Goal: Task Accomplishment & Management: Use online tool/utility

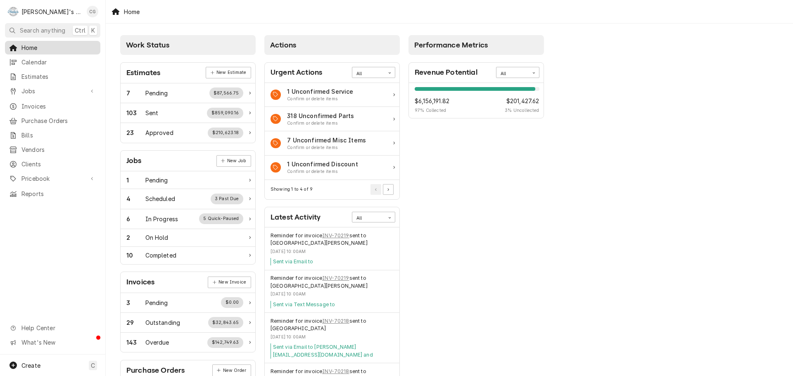
click at [33, 45] on span "Home" at bounding box center [58, 47] width 75 height 9
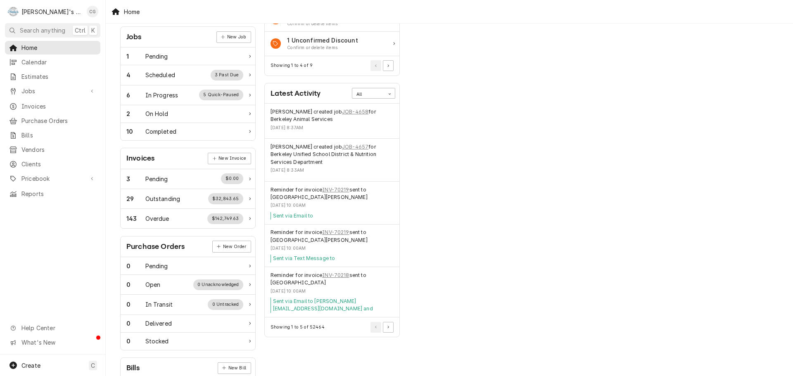
scroll to position [83, 0]
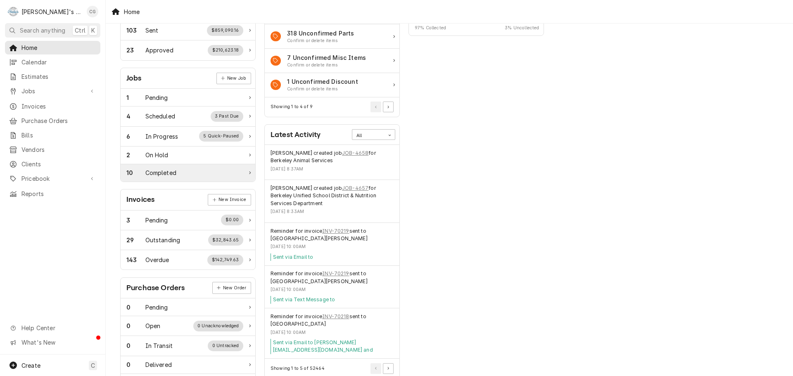
click at [173, 175] on div "Completed" at bounding box center [160, 173] width 31 height 9
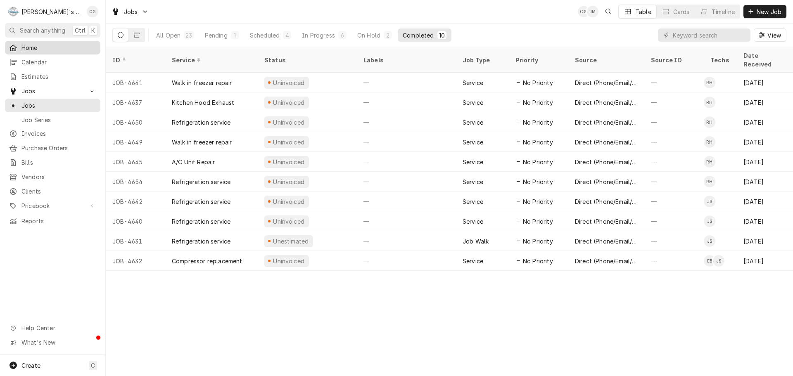
click at [59, 47] on span "Home" at bounding box center [58, 47] width 75 height 9
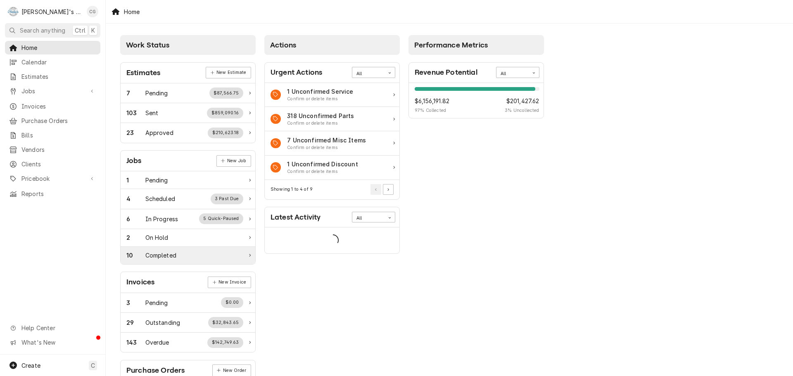
click at [209, 260] on div "10 Completed" at bounding box center [184, 255] width 117 height 9
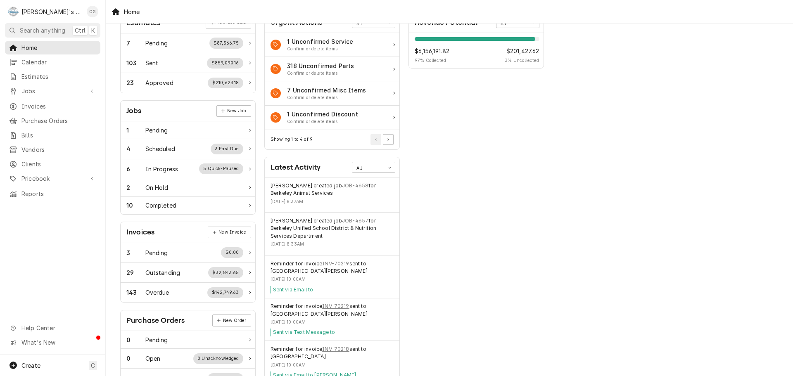
scroll to position [36, 0]
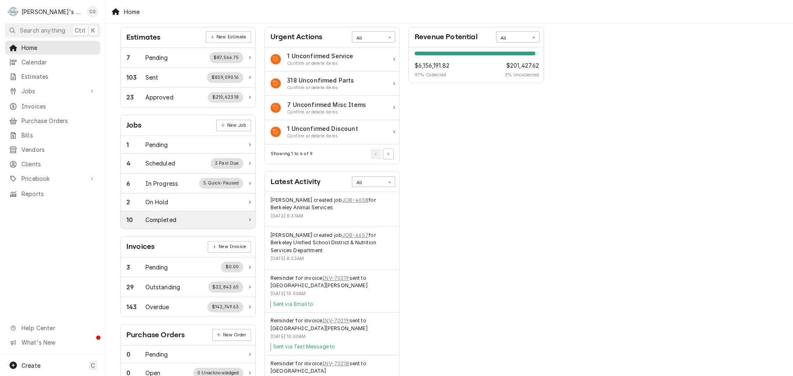
click at [184, 220] on div "10 Completed" at bounding box center [184, 220] width 117 height 9
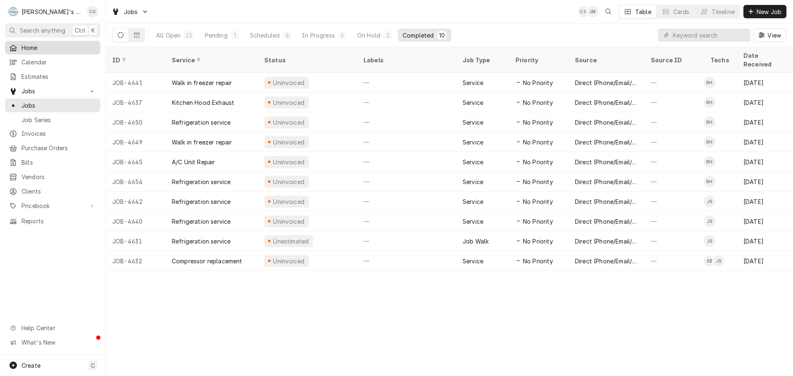
click at [74, 41] on link "Home" at bounding box center [52, 48] width 95 height 14
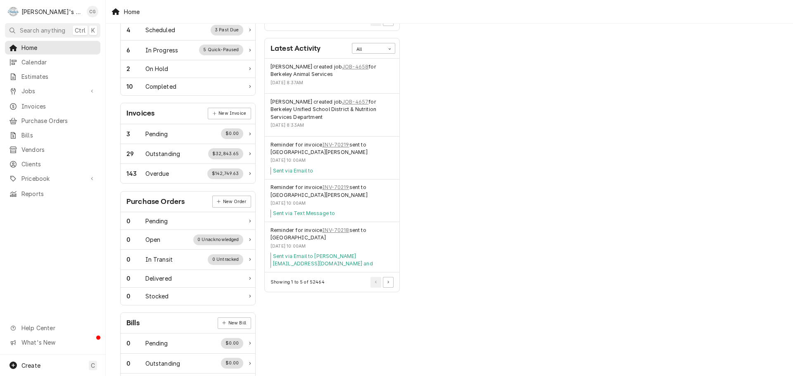
scroll to position [118, 0]
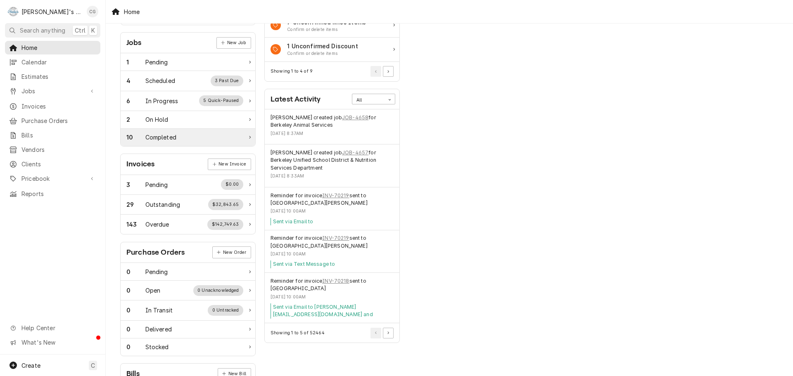
click at [219, 132] on div "10 Completed" at bounding box center [188, 137] width 135 height 17
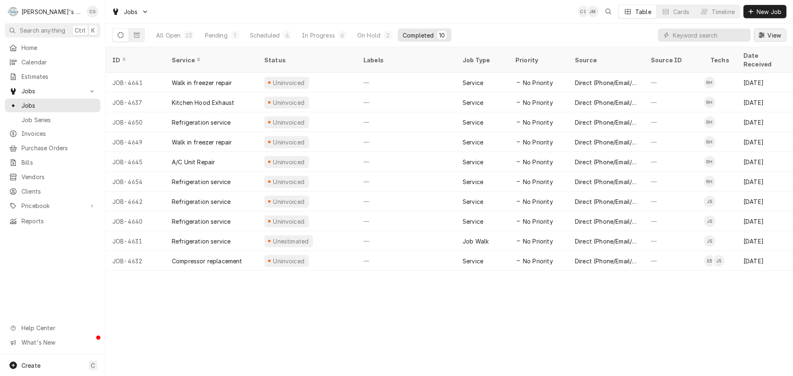
click at [770, 34] on span "View" at bounding box center [774, 35] width 17 height 9
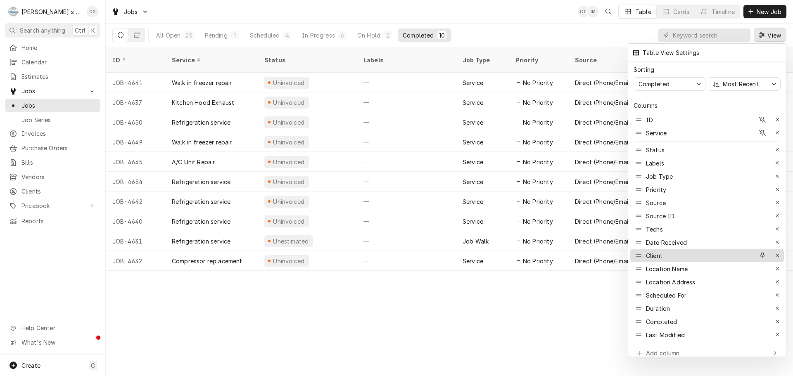
click at [676, 249] on div "Client" at bounding box center [694, 255] width 121 height 13
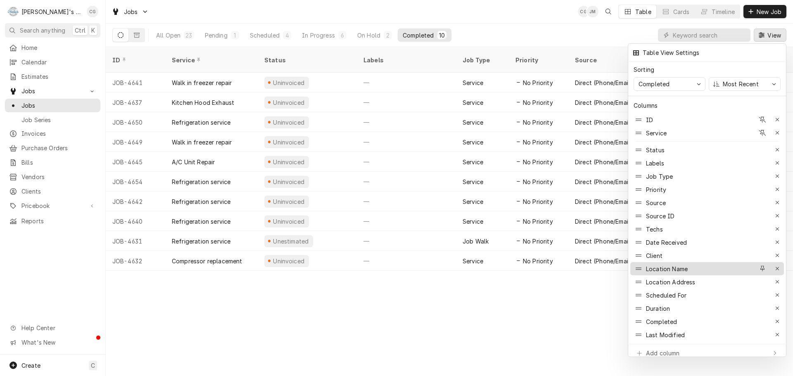
click at [700, 262] on div "Location Name" at bounding box center [694, 268] width 121 height 13
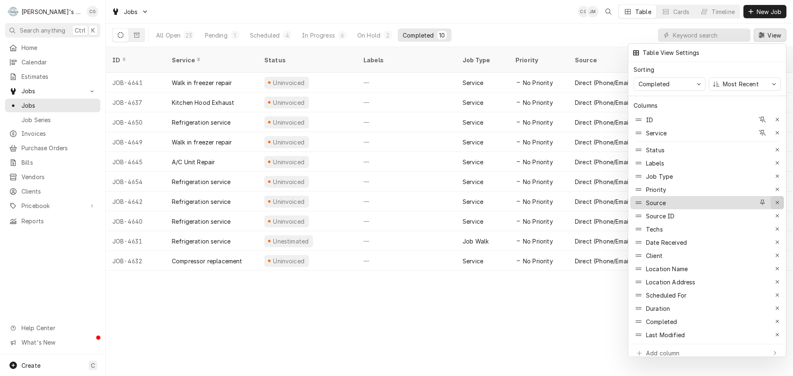
click at [777, 200] on icon "button" at bounding box center [777, 203] width 5 height 6
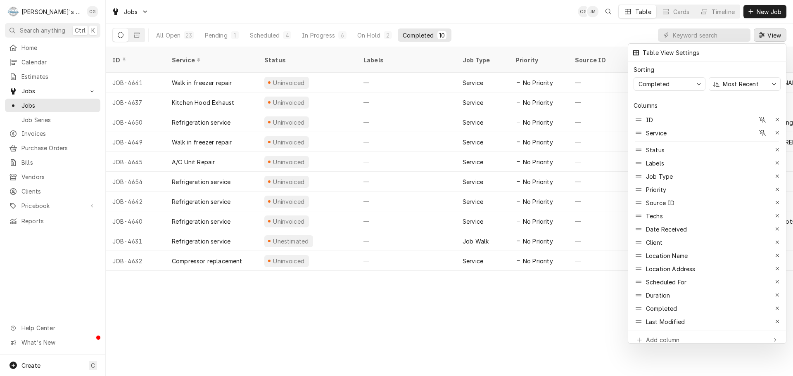
drag, startPoint x: 542, startPoint y: 297, endPoint x: 557, endPoint y: 289, distance: 16.7
click at [543, 297] on div at bounding box center [396, 188] width 793 height 376
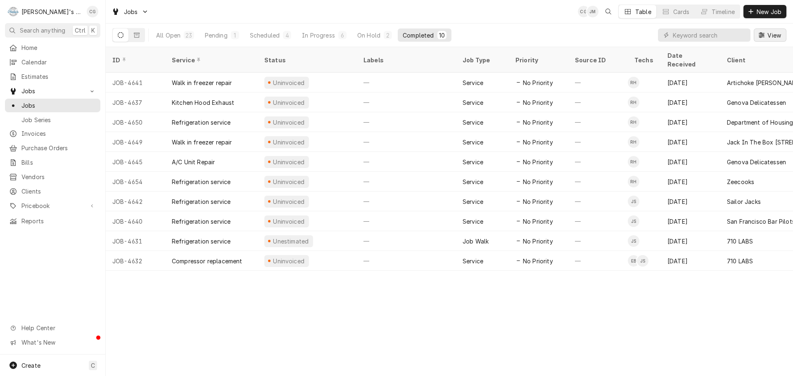
click at [764, 33] on icon "Dynamic Content Wrapper" at bounding box center [762, 34] width 6 height 5
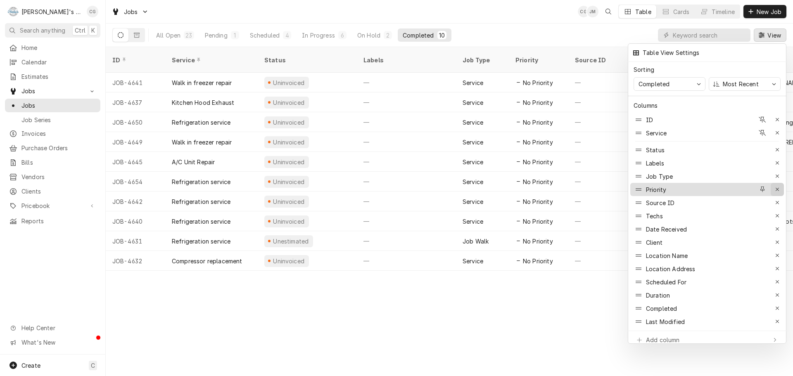
click at [777, 187] on icon "button" at bounding box center [777, 190] width 5 height 6
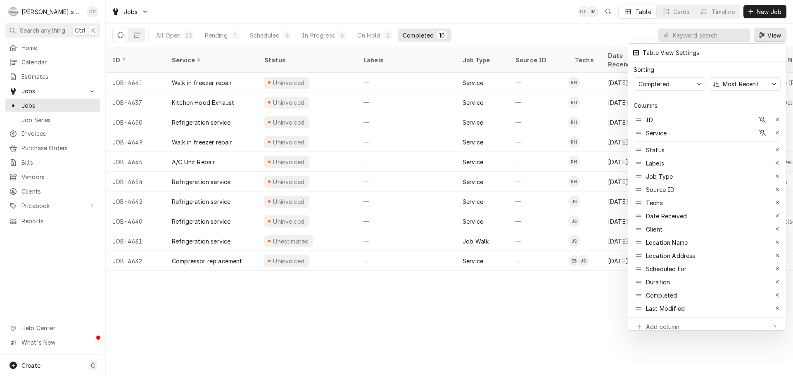
click at [504, 300] on div at bounding box center [396, 188] width 793 height 376
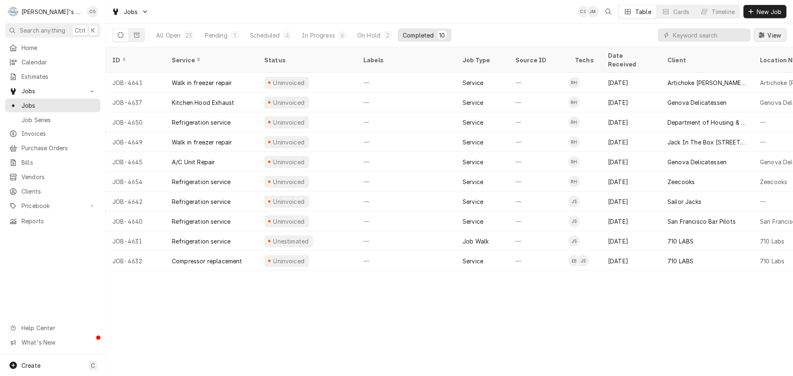
click at [765, 38] on div "Dynamic Content Wrapper" at bounding box center [762, 35] width 8 height 8
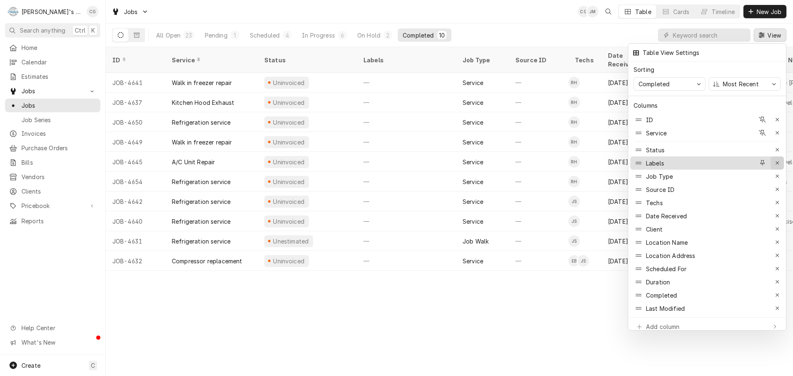
click at [779, 159] on div "button" at bounding box center [777, 163] width 8 height 8
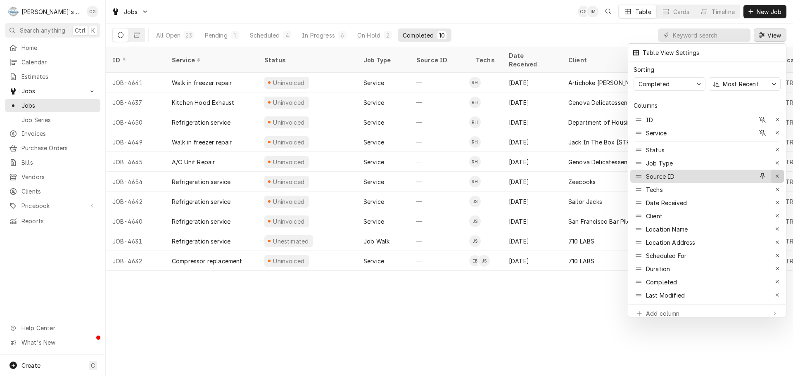
click at [777, 173] on icon "button" at bounding box center [777, 176] width 5 height 6
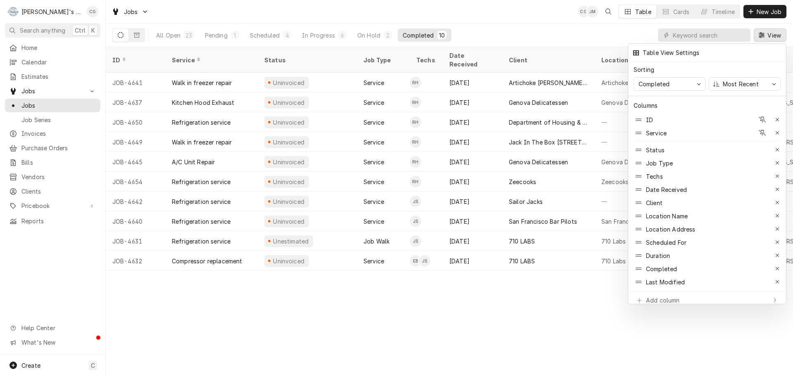
click at [437, 303] on div at bounding box center [396, 188] width 793 height 376
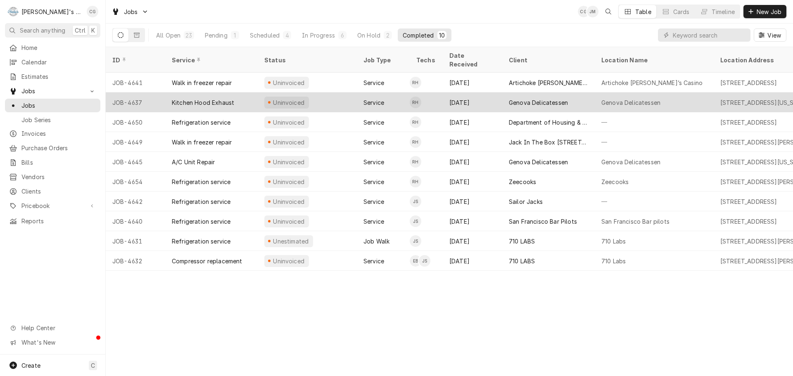
click at [643, 98] on div "Genova Delicatessen" at bounding box center [630, 102] width 59 height 9
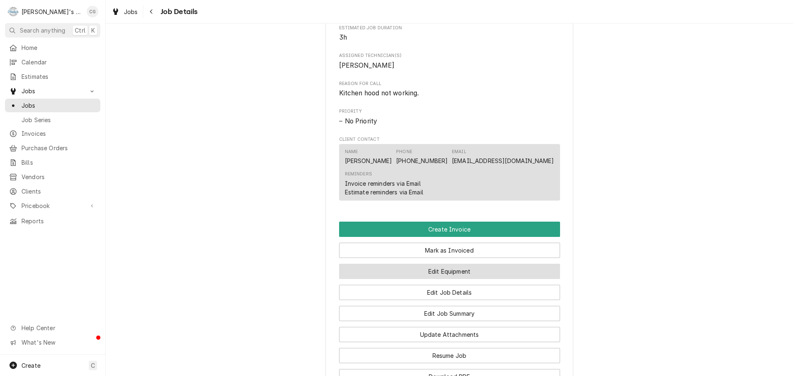
scroll to position [372, 0]
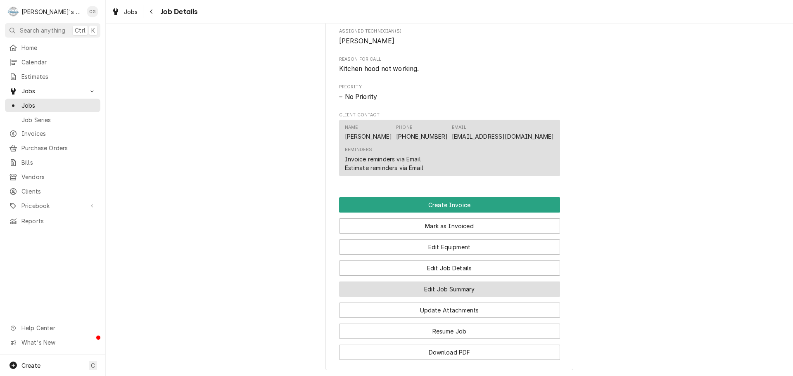
click at [451, 297] on button "Edit Job Summary" at bounding box center [449, 289] width 221 height 15
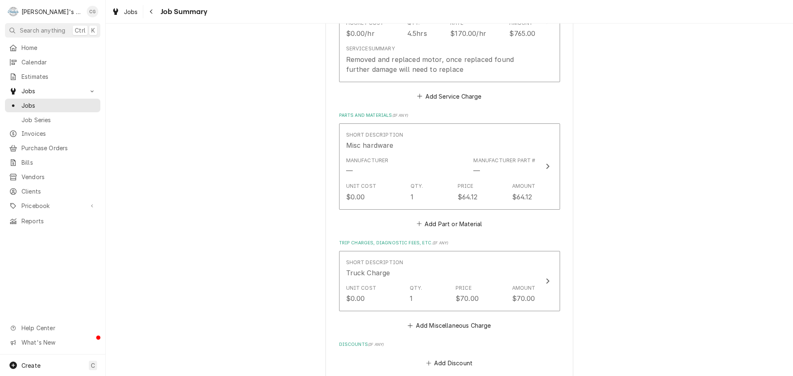
scroll to position [276, 0]
click at [152, 7] on button "Navigate back" at bounding box center [151, 11] width 13 height 13
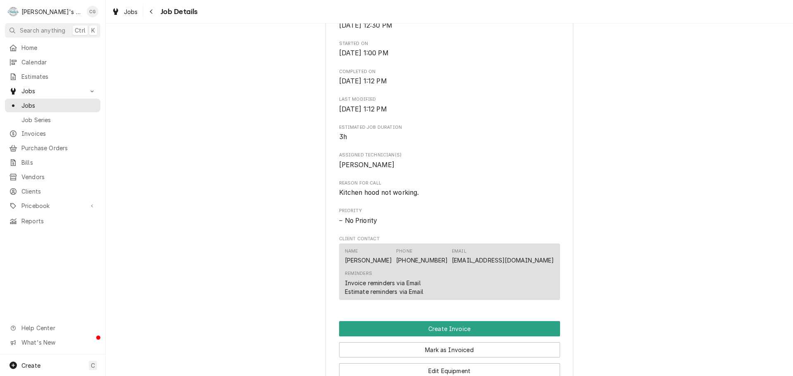
scroll to position [372, 0]
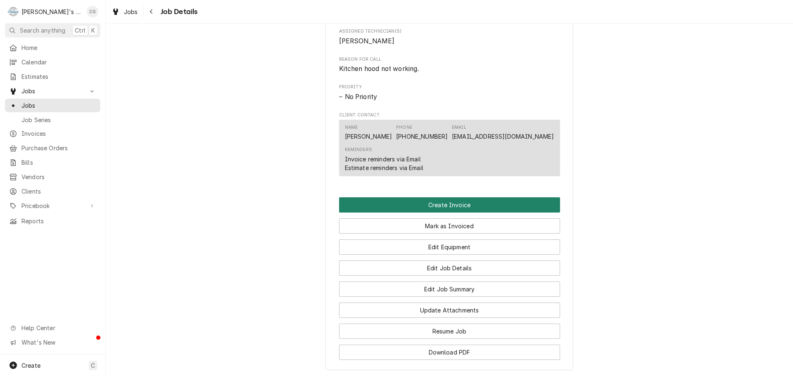
click at [498, 213] on button "Create Invoice" at bounding box center [449, 204] width 221 height 15
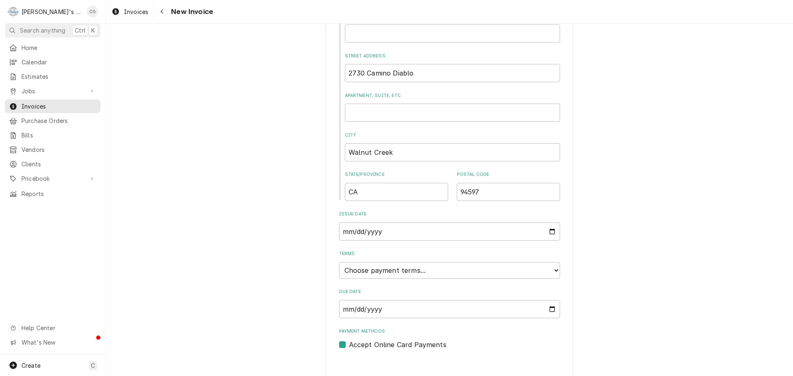
scroll to position [318, 0]
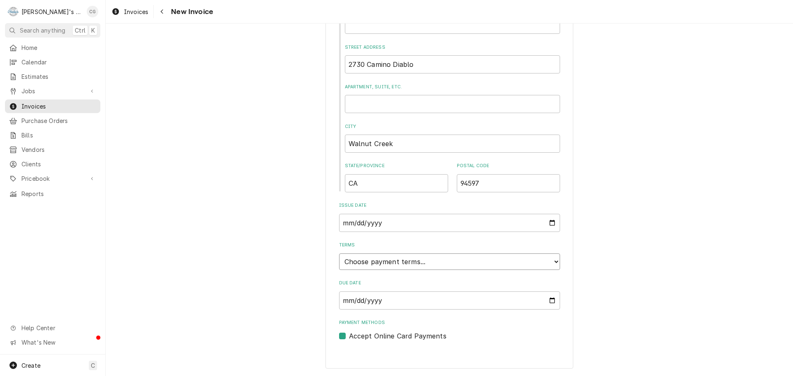
click at [378, 268] on select "Choose payment terms... Same Day Net 7 Net 14 Net 21 Net 30 Net 45 Net 60 Net 90" at bounding box center [449, 262] width 221 height 17
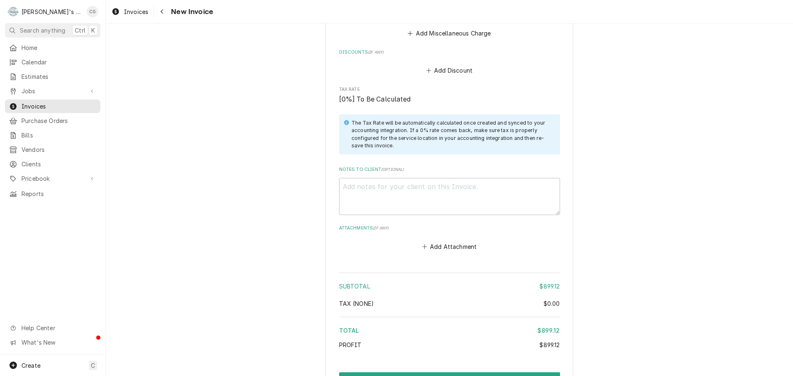
scroll to position [1168, 0]
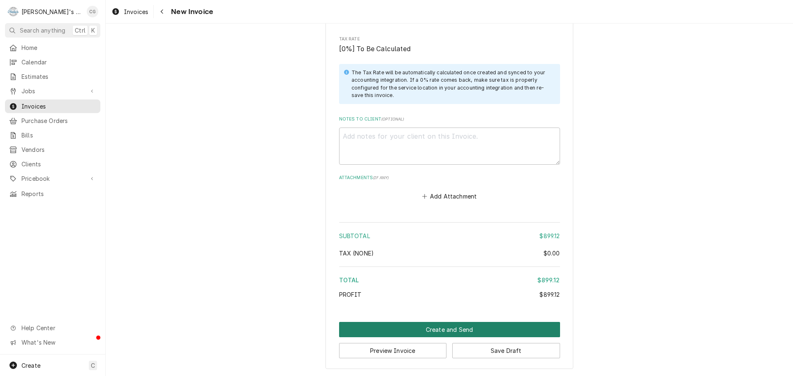
click at [472, 325] on button "Create and Send" at bounding box center [449, 329] width 221 height 15
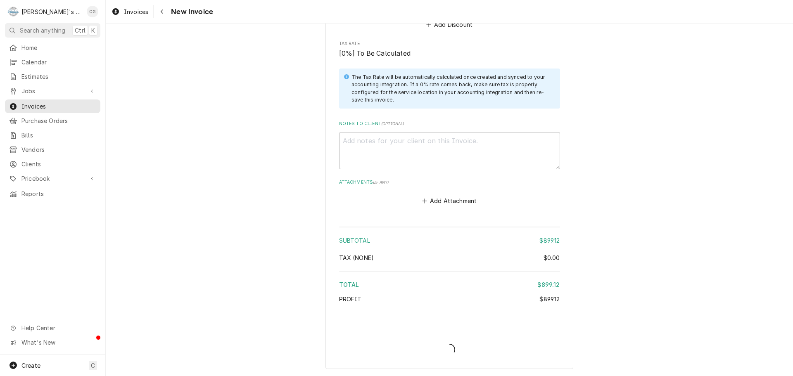
scroll to position [1163, 0]
type textarea "x"
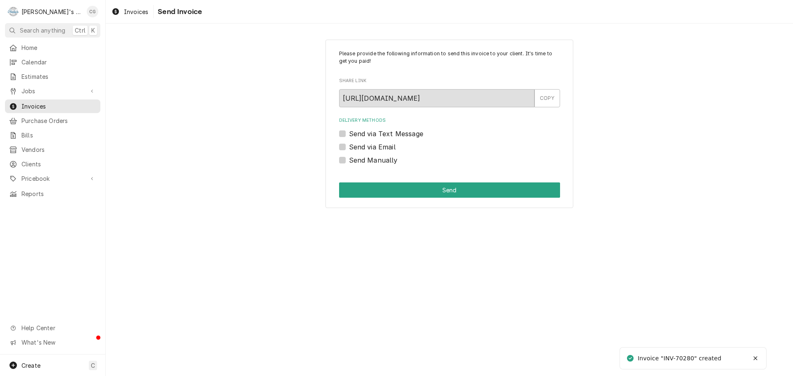
click at [349, 149] on label "Send via Email" at bounding box center [372, 147] width 47 height 10
click at [349, 149] on input "Send via Email" at bounding box center [459, 151] width 221 height 18
checkbox input "true"
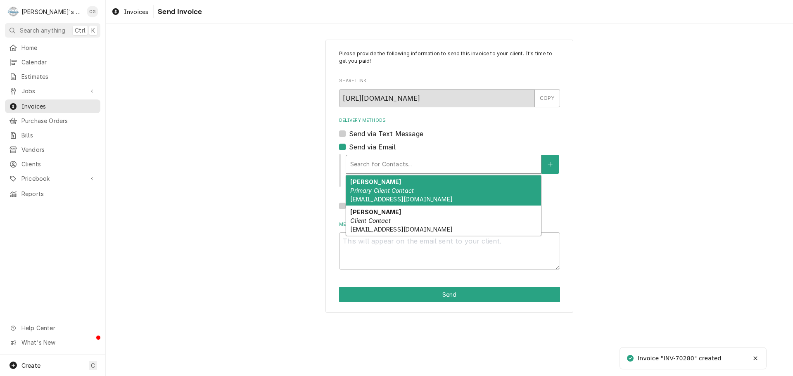
click at [425, 169] on div "Delivery Methods" at bounding box center [443, 164] width 187 height 15
click at [386, 195] on div "John Primary Client Contact 53chades1@gmail.com" at bounding box center [443, 191] width 195 height 30
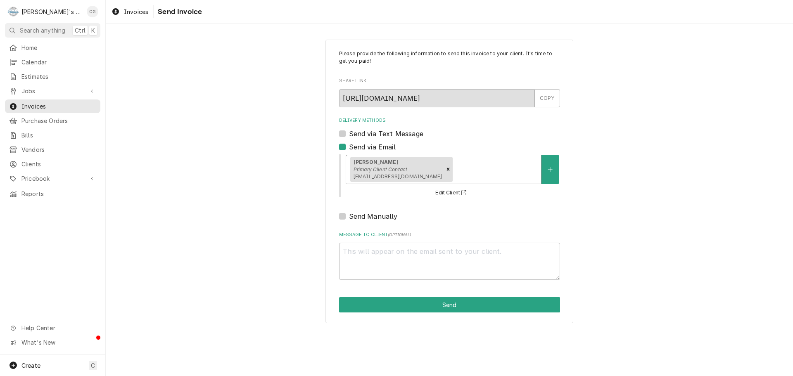
click at [454, 172] on div "Delivery Methods" at bounding box center [495, 169] width 83 height 15
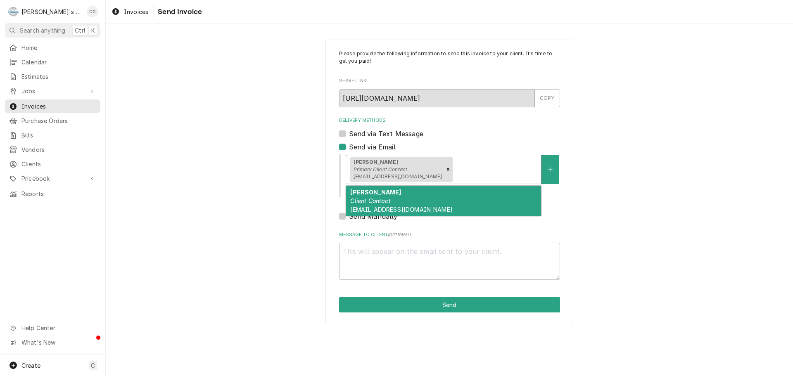
drag, startPoint x: 408, startPoint y: 200, endPoint x: 379, endPoint y: 249, distance: 57.6
click at [407, 200] on div "Melinda Mason Client Contact mmason@genovadeli.net" at bounding box center [443, 201] width 195 height 30
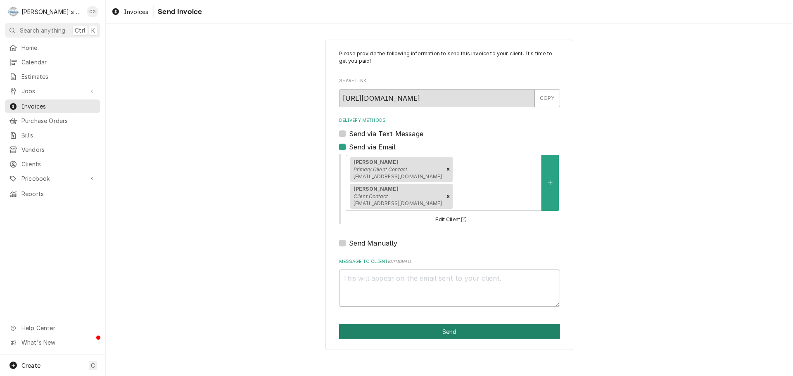
click at [393, 324] on button "Send" at bounding box center [449, 331] width 221 height 15
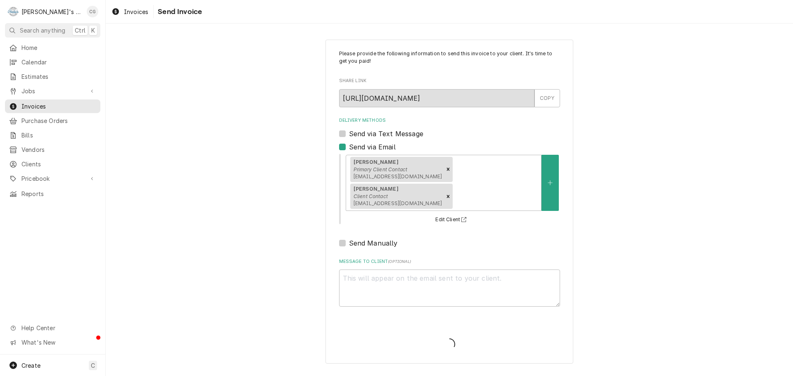
type textarea "x"
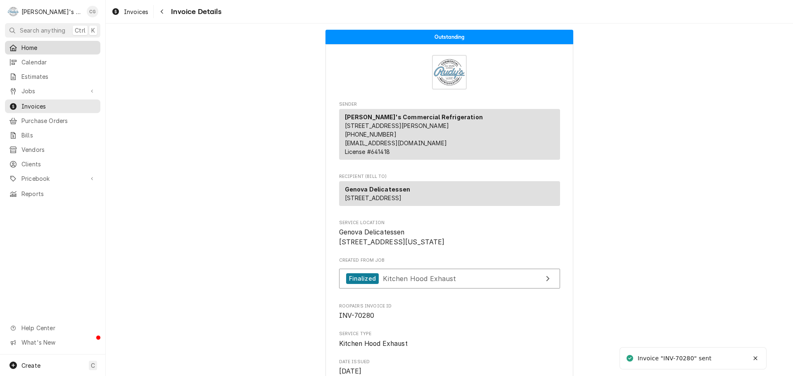
click at [71, 46] on span "Home" at bounding box center [58, 47] width 75 height 9
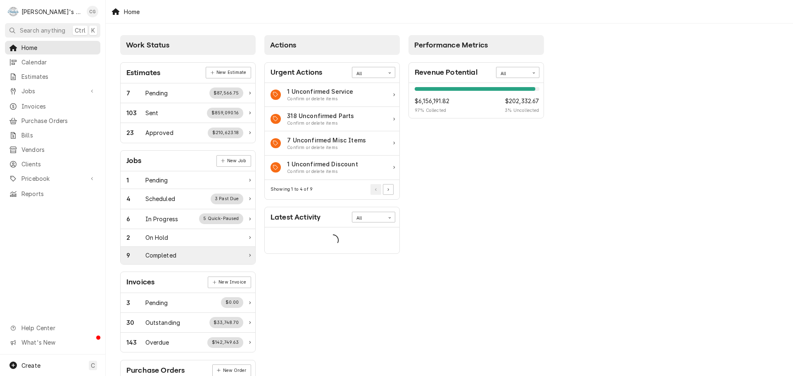
drag, startPoint x: 241, startPoint y: 258, endPoint x: 244, endPoint y: 255, distance: 4.4
click at [241, 257] on div "9 Completed" at bounding box center [184, 255] width 117 height 9
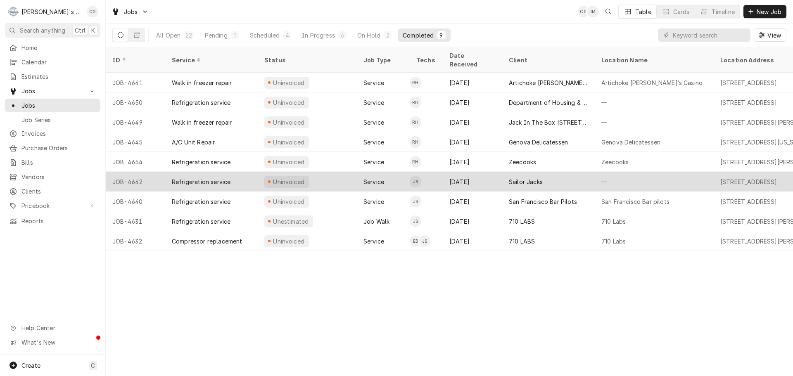
click at [675, 172] on div "—" at bounding box center [654, 182] width 119 height 20
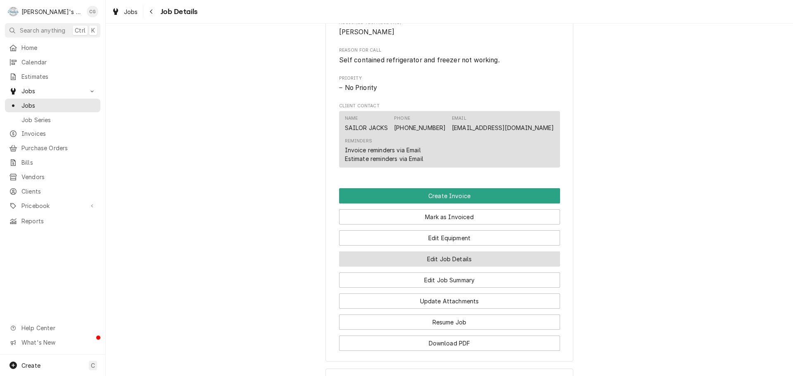
scroll to position [372, 0]
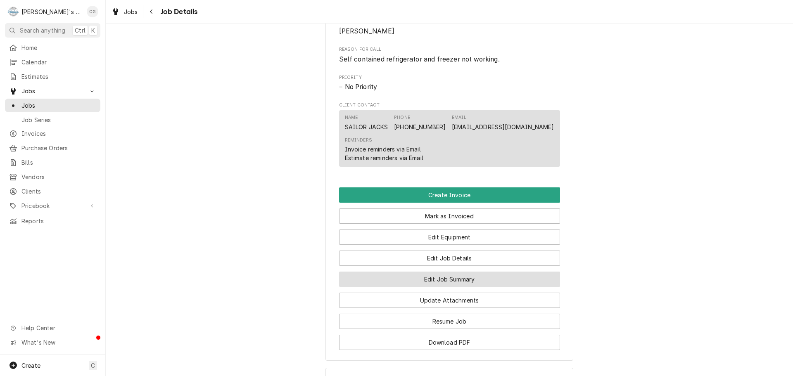
click at [468, 287] on button "Edit Job Summary" at bounding box center [449, 279] width 221 height 15
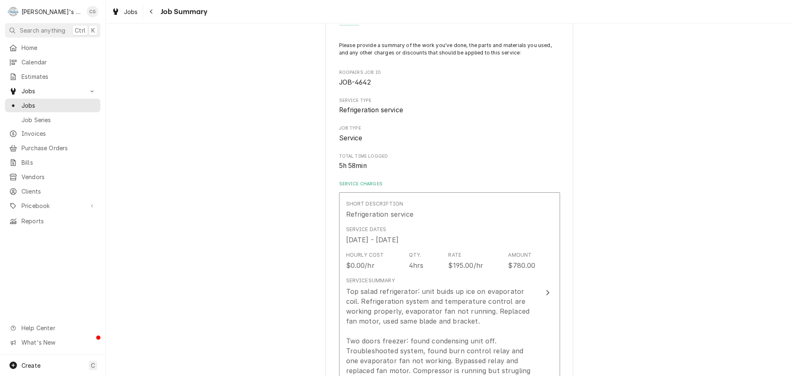
scroll to position [83, 0]
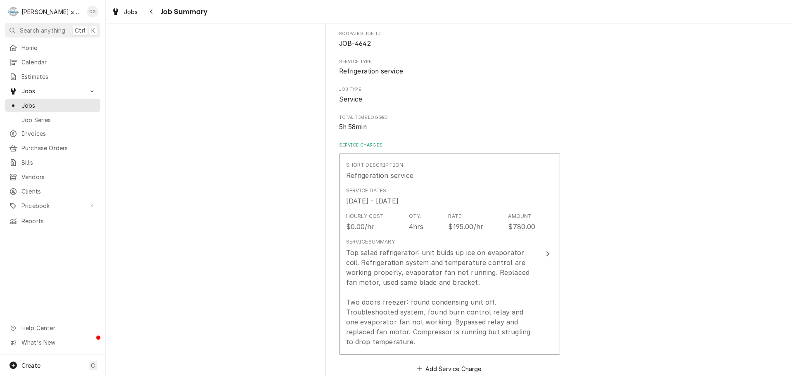
click at [630, 207] on div "Sailor Jacks [STREET_ADDRESS] Please provide a summary of the work you've done,…" at bounding box center [449, 351] width 687 height 802
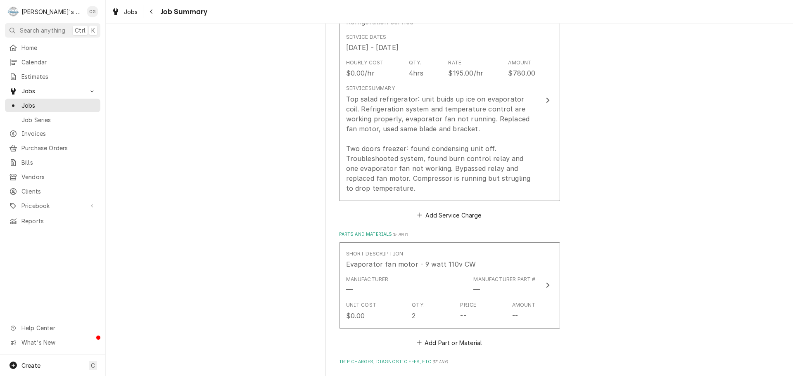
scroll to position [248, 0]
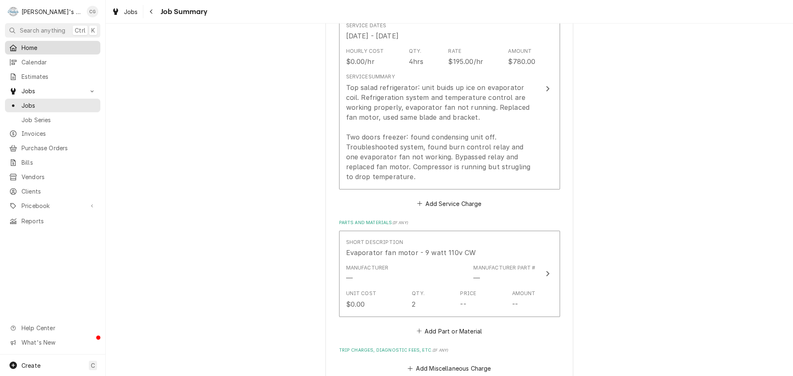
click at [30, 45] on span "Home" at bounding box center [58, 47] width 75 height 9
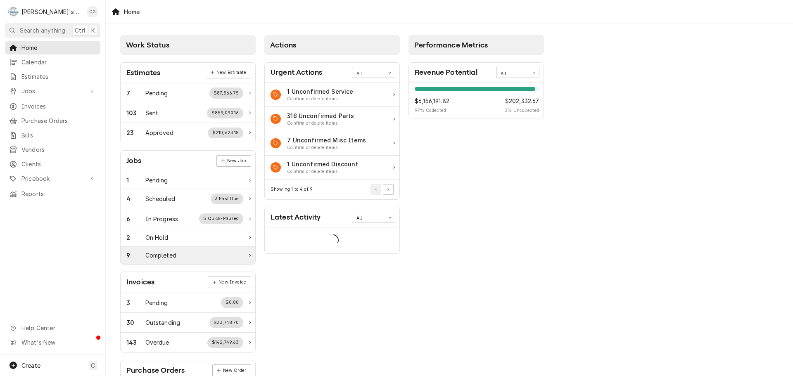
click at [183, 258] on div "9 Completed" at bounding box center [184, 255] width 117 height 9
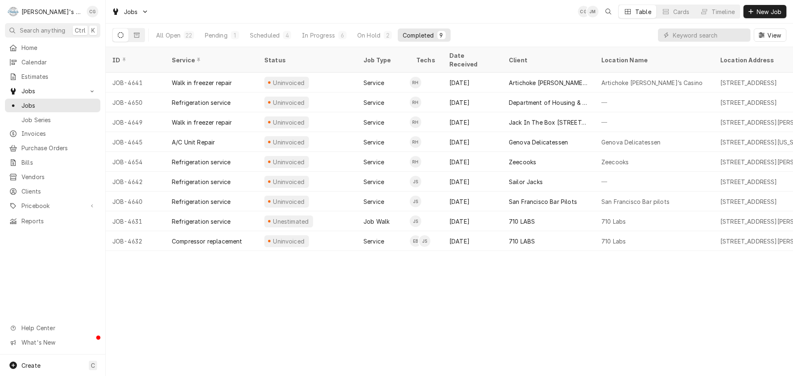
click at [645, 277] on div "ID Service Status Job Type Techs Date Received Client Location Name Location Ad…" at bounding box center [449, 211] width 687 height 329
click at [650, 279] on div "ID Service Status Job Type Techs Date Received Client Location Name Location Ad…" at bounding box center [449, 211] width 687 height 329
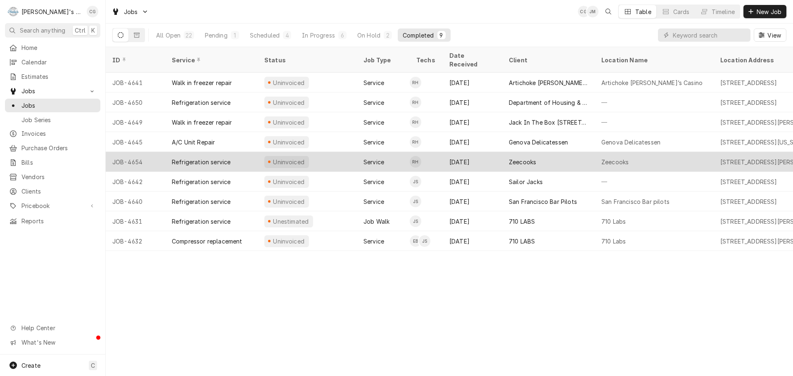
click at [657, 153] on div "Zeecooks" at bounding box center [654, 162] width 119 height 20
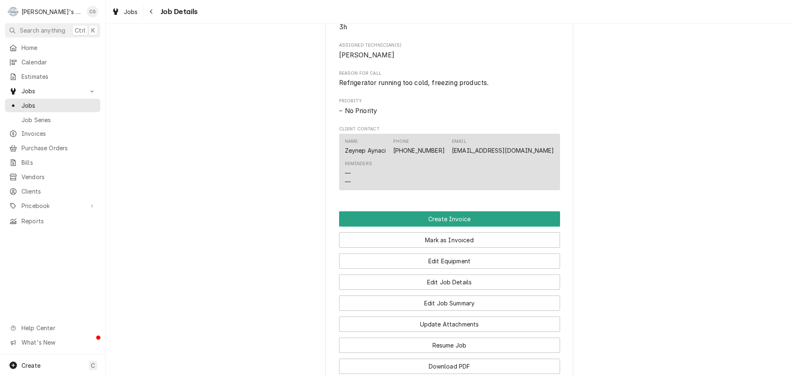
scroll to position [372, 0]
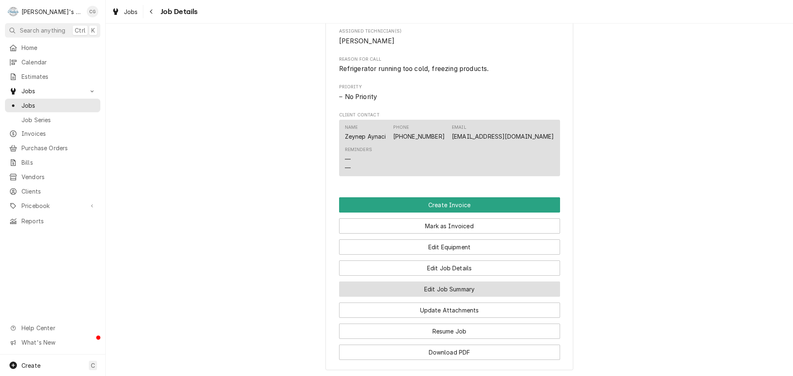
click at [470, 297] on button "Edit Job Summary" at bounding box center [449, 289] width 221 height 15
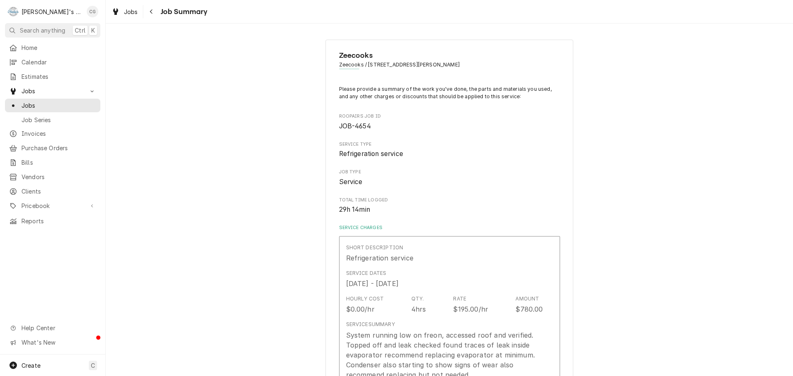
type textarea "x"
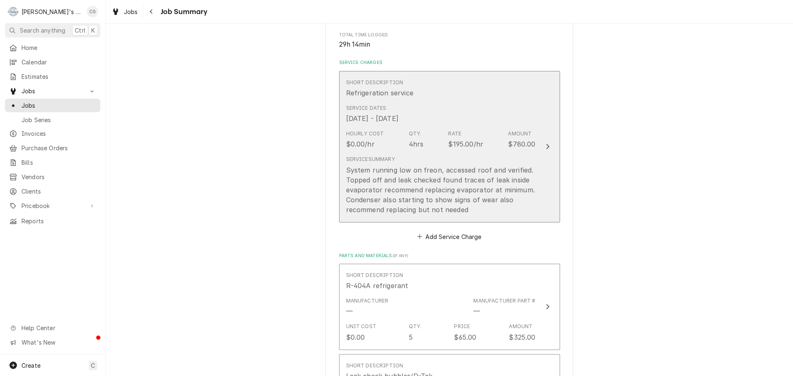
scroll to position [207, 0]
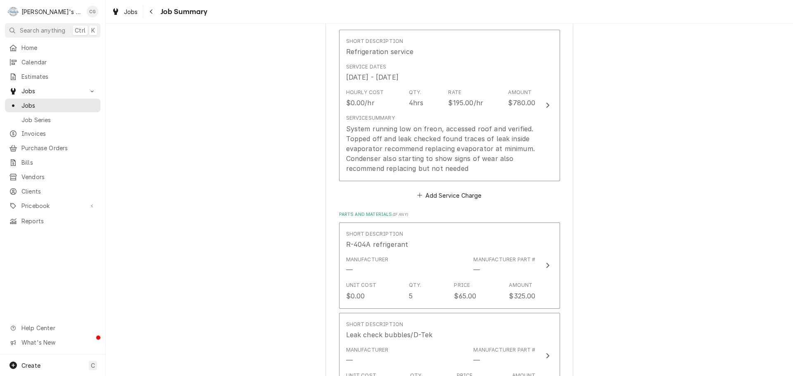
click at [266, 183] on div "Zeecooks Zeecooks / 1750 Cesar Chavez St Suite:H, SF, CA 94124 Please provide a…" at bounding box center [449, 279] width 687 height 907
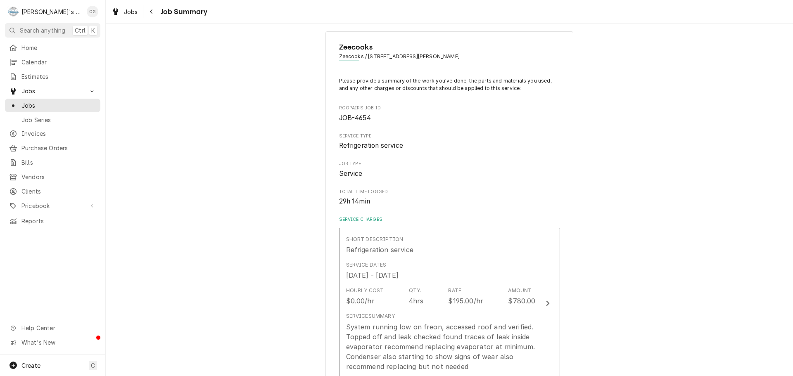
scroll to position [0, 0]
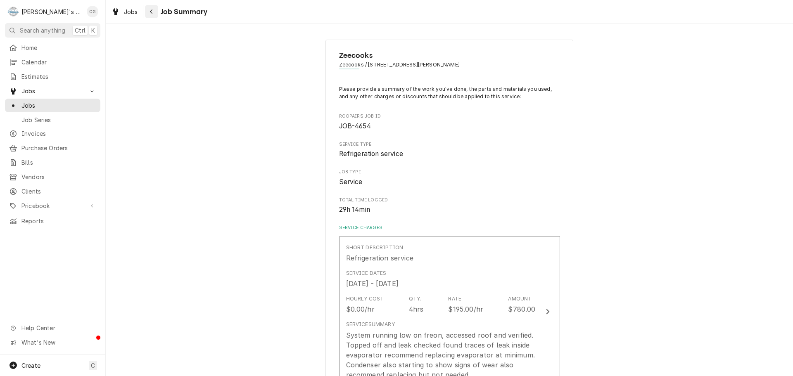
click at [147, 11] on div "Navigate back" at bounding box center [151, 11] width 8 height 8
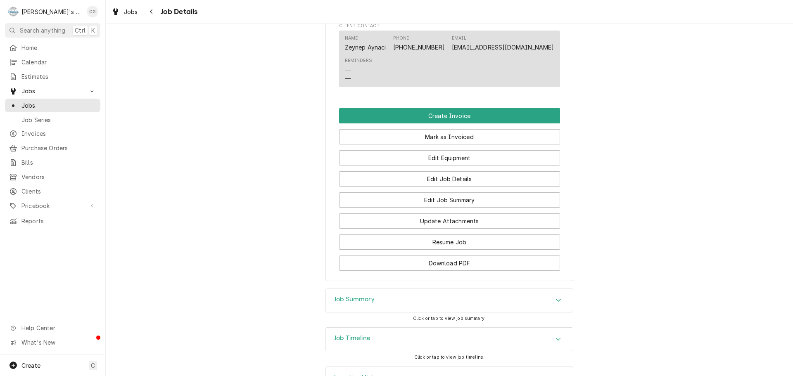
scroll to position [496, 0]
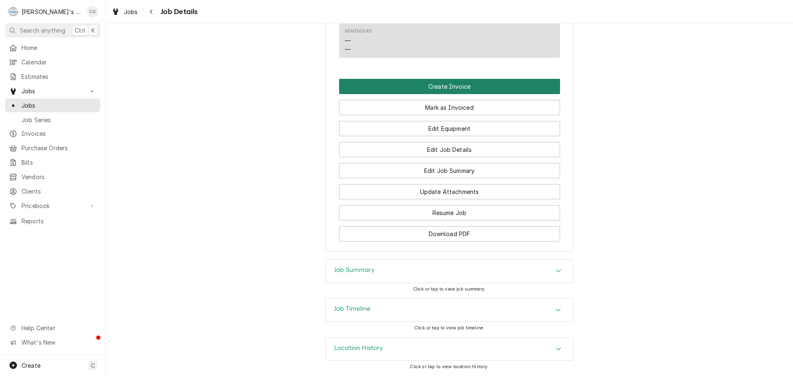
click at [503, 89] on button "Create Invoice" at bounding box center [449, 86] width 221 height 15
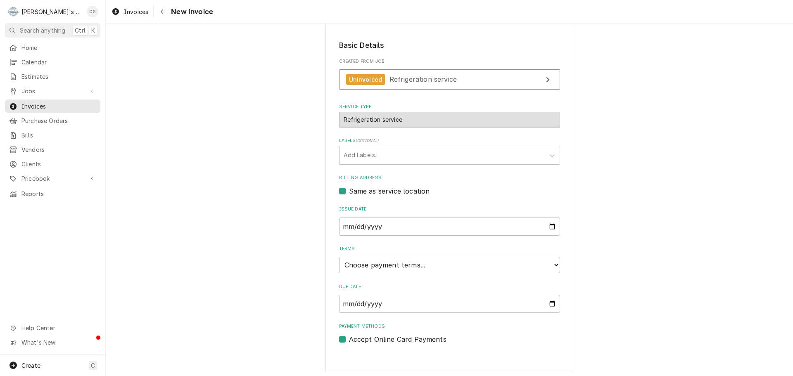
scroll to position [126, 0]
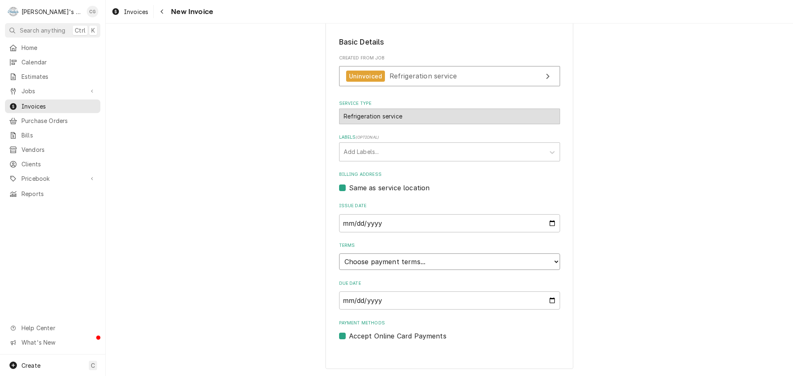
click at [400, 262] on select "Choose payment terms... Same Day Net 7 Net 14 Net 21 Net 30 Net 45 Net 60 Net 90" at bounding box center [449, 262] width 221 height 17
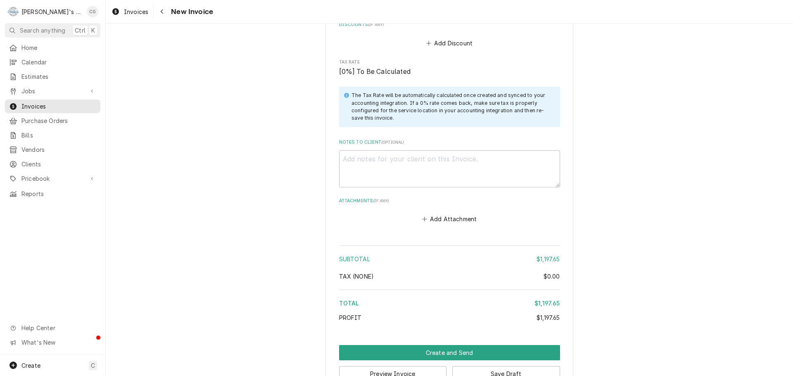
scroll to position [1124, 0]
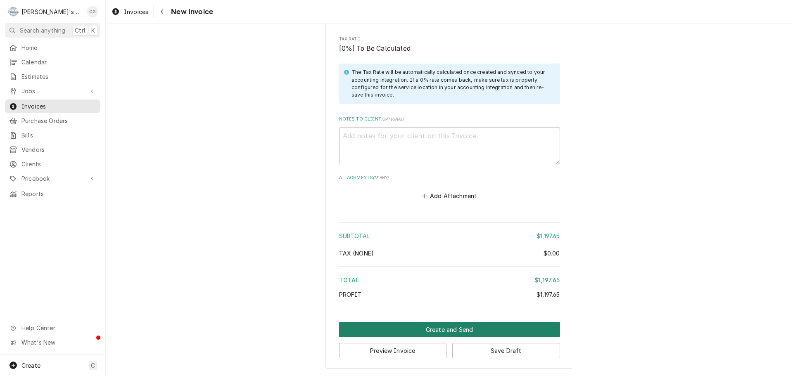
click at [484, 325] on button "Create and Send" at bounding box center [449, 329] width 221 height 15
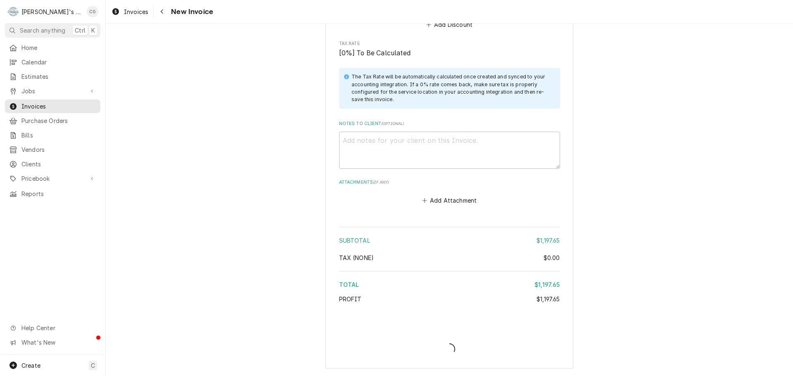
type textarea "x"
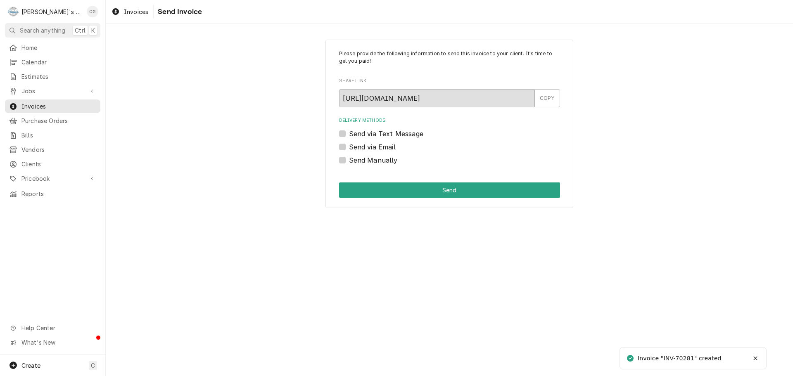
click at [349, 146] on label "Send via Email" at bounding box center [372, 147] width 47 height 10
click at [349, 146] on input "Send via Email" at bounding box center [459, 151] width 221 height 18
checkbox input "true"
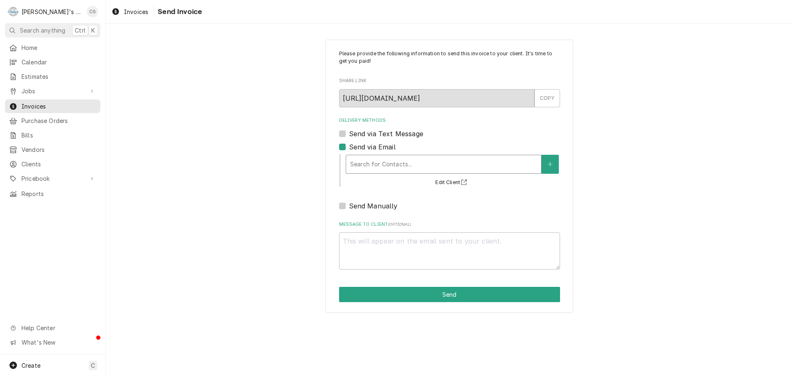
click at [398, 161] on div "Delivery Methods" at bounding box center [443, 164] width 187 height 15
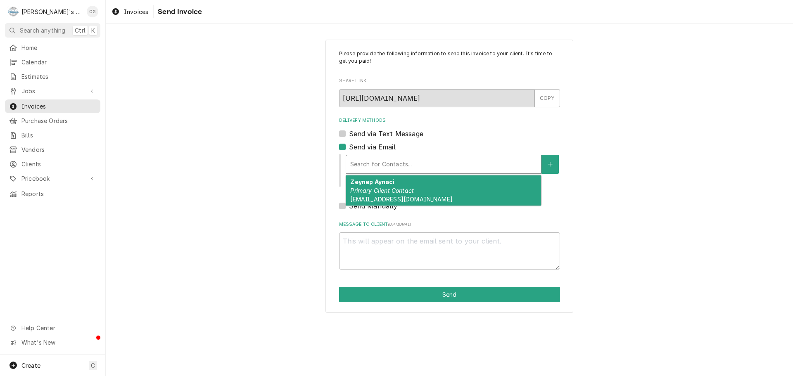
click at [392, 197] on span "[EMAIL_ADDRESS][DOMAIN_NAME]" at bounding box center [401, 199] width 102 height 7
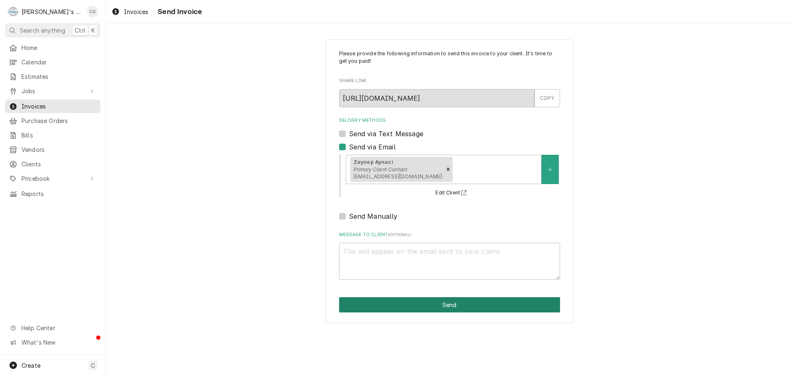
drag, startPoint x: 404, startPoint y: 302, endPoint x: 200, endPoint y: 244, distance: 211.7
click at [401, 302] on button "Send" at bounding box center [449, 304] width 221 height 15
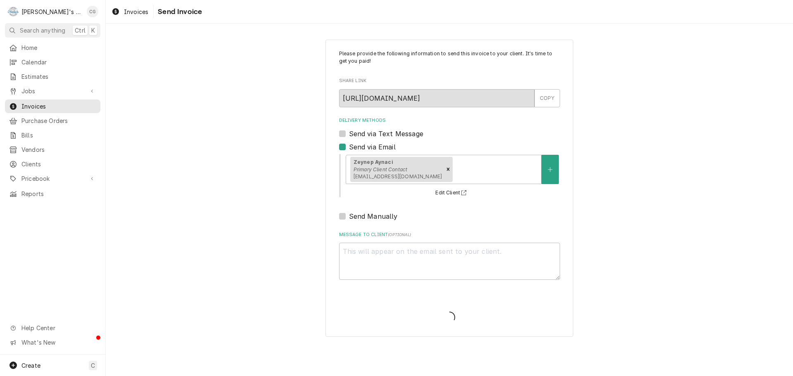
type textarea "x"
